Goal: Find specific fact: Find specific fact

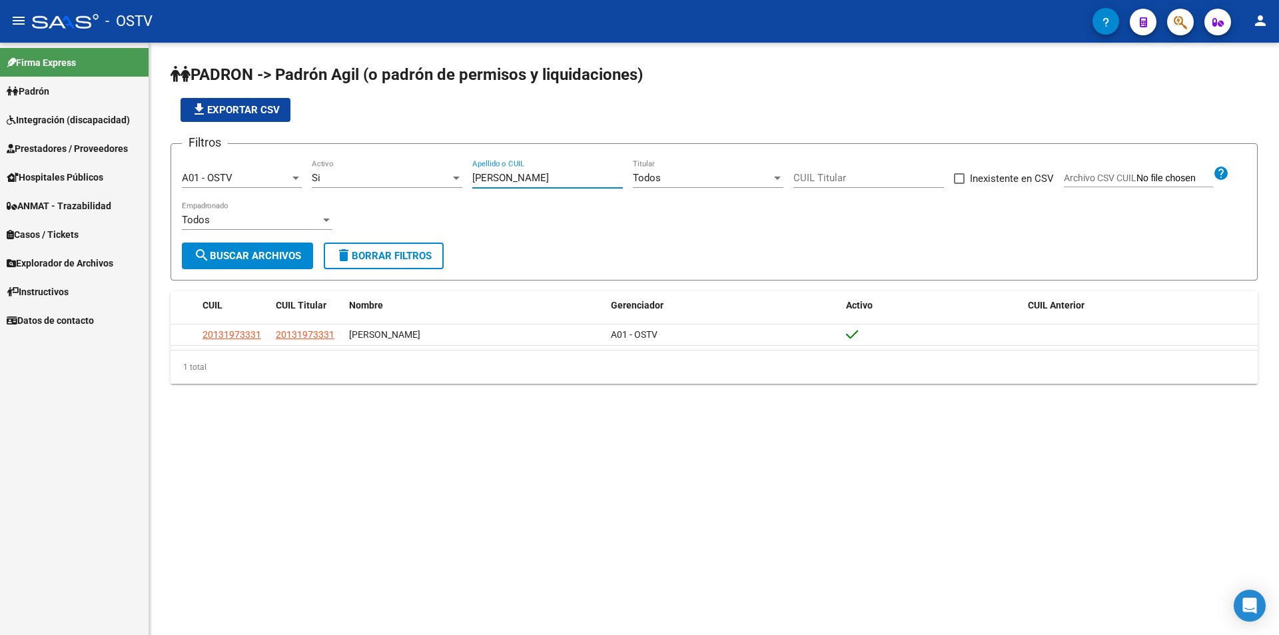
drag, startPoint x: 512, startPoint y: 176, endPoint x: 433, endPoint y: 175, distance: 79.3
click at [438, 174] on div "Filtros A01 - OSTV Seleccionar Gerenciador Si Activo [PERSON_NAME] Apellido o C…" at bounding box center [714, 198] width 1064 height 88
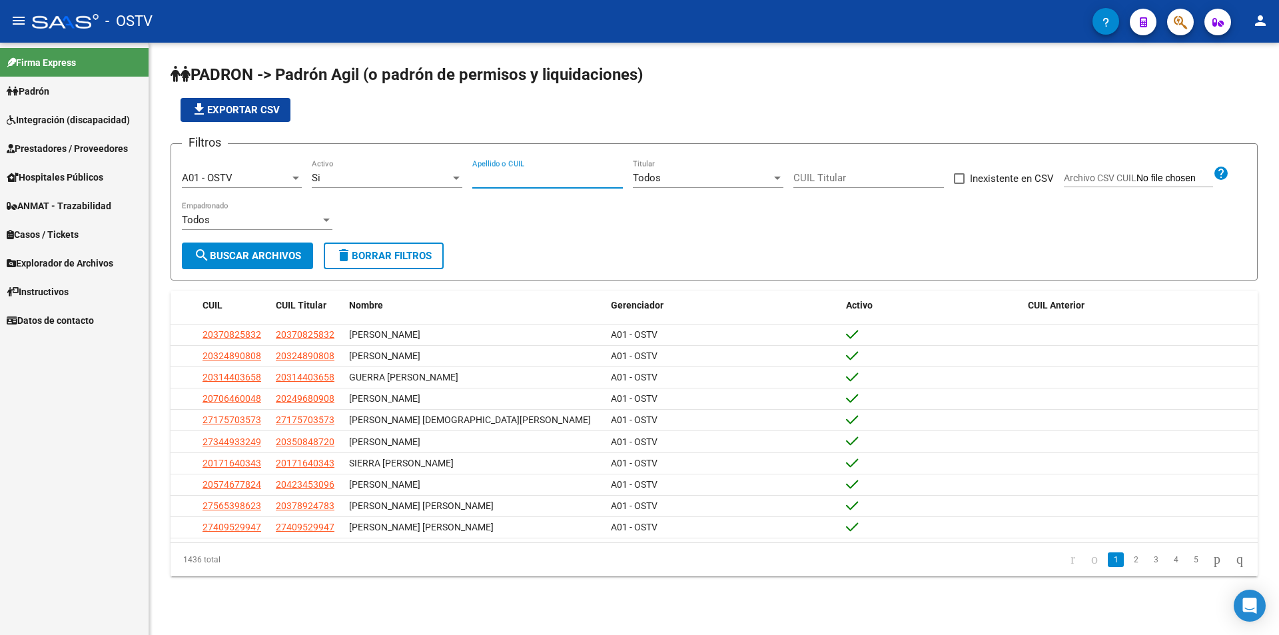
click at [553, 105] on div "file_download Exportar CSV" at bounding box center [713, 110] width 1087 height 24
click at [771, 251] on form "Filtros A01 - OSTV Seleccionar Gerenciador Si Activo Apellido o CUIL Todos Titu…" at bounding box center [713, 211] width 1087 height 137
click at [495, 174] on input "Apellido o CUIL" at bounding box center [547, 178] width 150 height 12
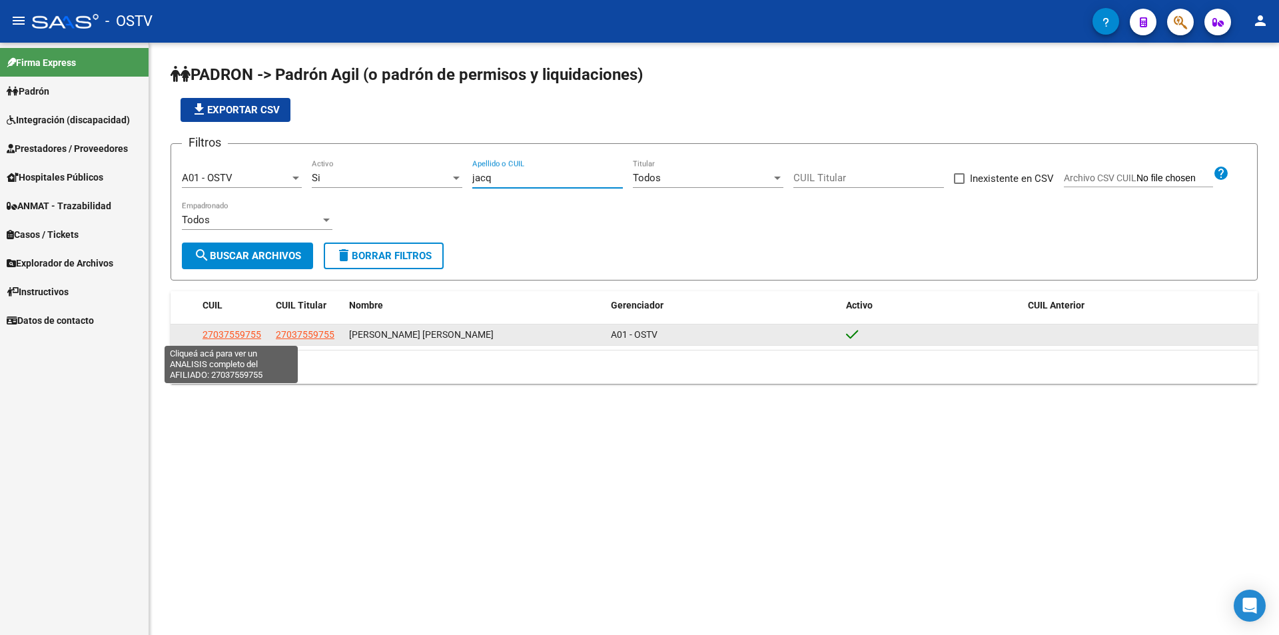
type input "jacq"
click at [248, 334] on span "27037559755" at bounding box center [231, 334] width 59 height 11
type textarea "27037559755"
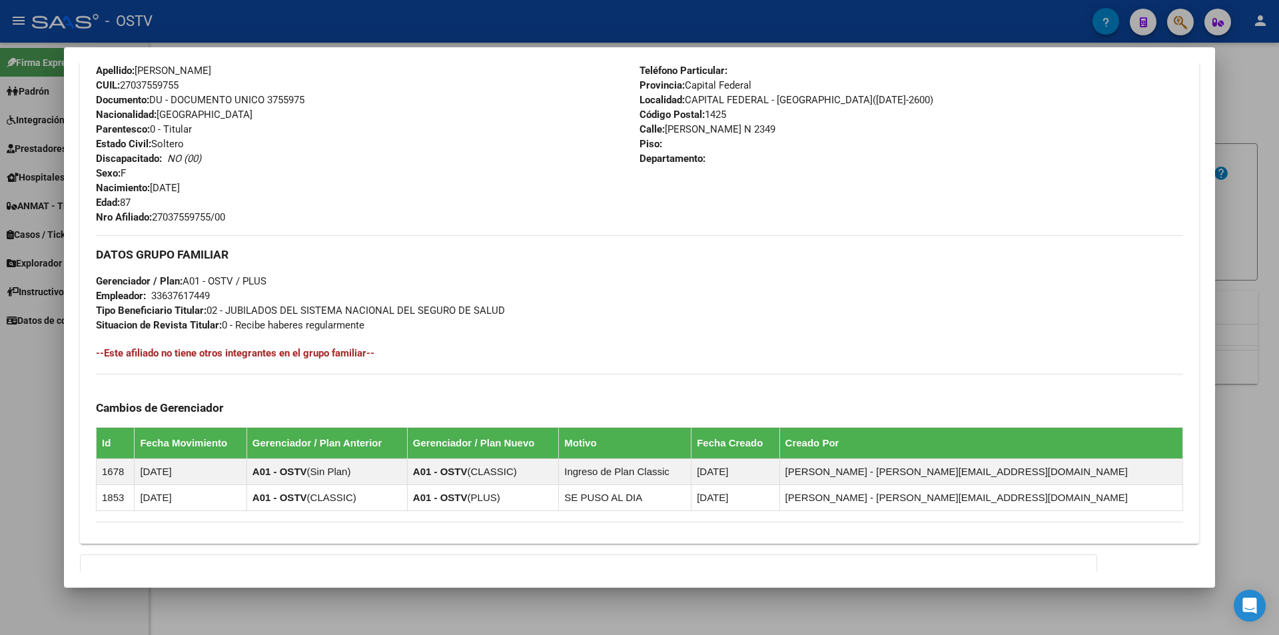
scroll to position [333, 0]
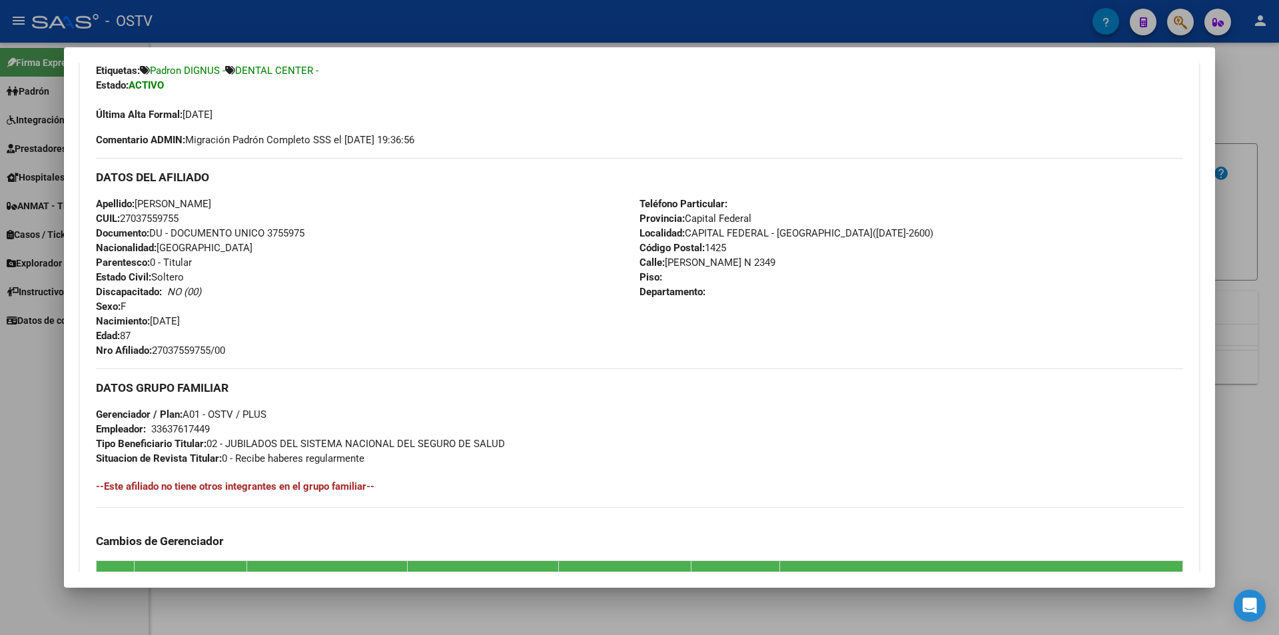
click at [132, 334] on div "Apellido: [PERSON_NAME] CUIL: 27037559755 Documento: DU - DOCUMENTO UNICO 37559…" at bounding box center [367, 276] width 543 height 161
click at [286, 334] on div "Apellido: [PERSON_NAME] CUIL: 27037559755 Documento: DU - DOCUMENTO UNICO 37559…" at bounding box center [367, 276] width 543 height 161
click at [602, 266] on div "Apellido: [PERSON_NAME] CUIL: 27037559755 Documento: DU - DOCUMENTO UNICO 37559…" at bounding box center [367, 276] width 543 height 161
click at [517, 7] on div at bounding box center [639, 317] width 1279 height 635
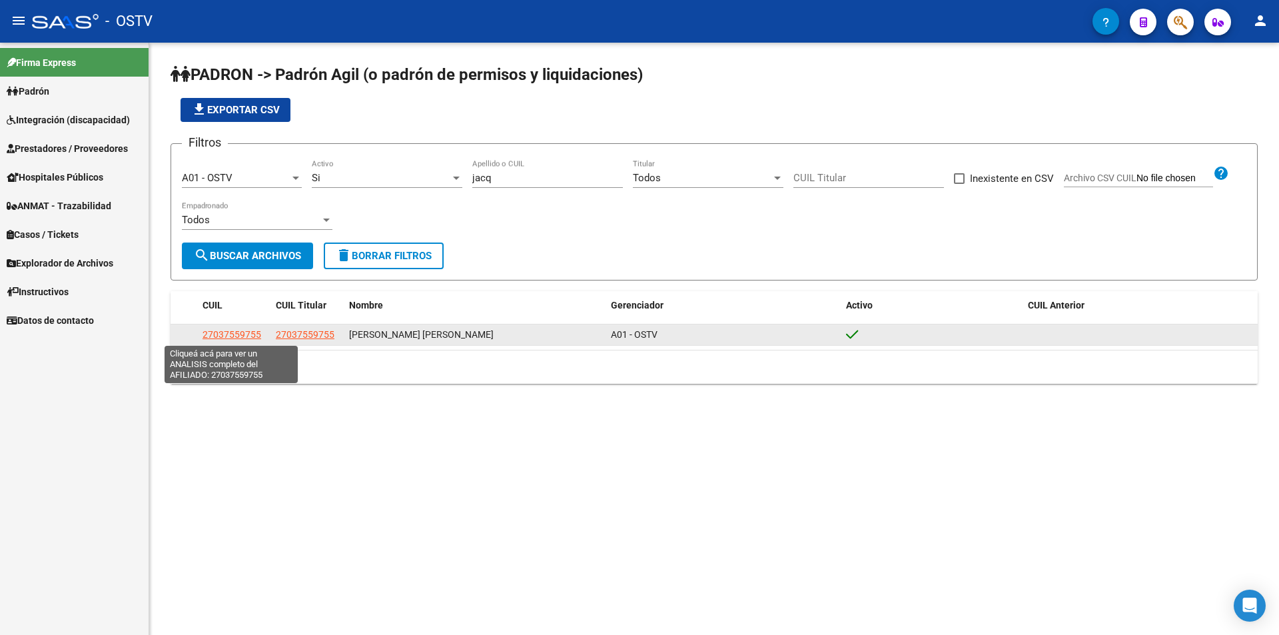
click at [254, 335] on span "27037559755" at bounding box center [231, 334] width 59 height 11
